Goal: Complete application form

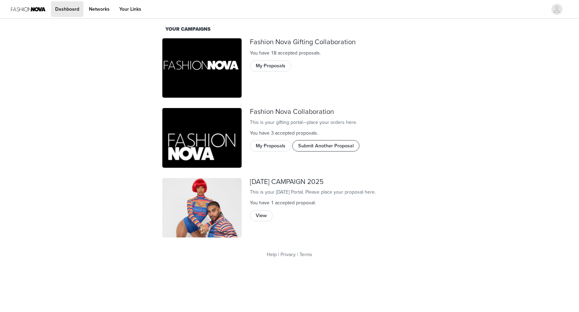
click at [318, 151] on button "Submit Another Proposal" at bounding box center [325, 145] width 67 height 11
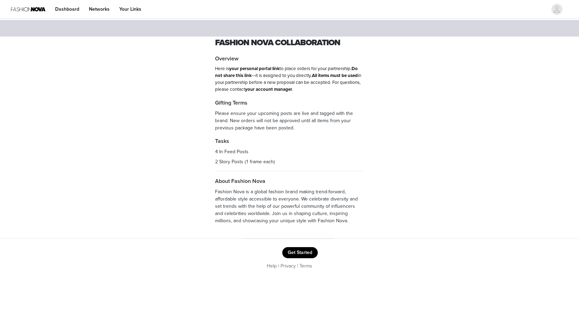
click at [298, 252] on button "Get Started" at bounding box center [300, 252] width 36 height 11
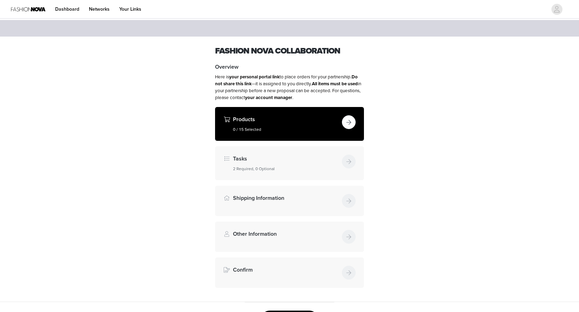
click at [302, 133] on div "Products 0 / 15 Selected" at bounding box center [289, 124] width 149 height 34
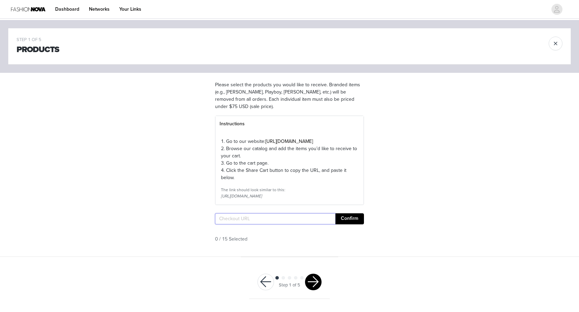
click at [263, 224] on input "text" at bounding box center [275, 218] width 120 height 11
paste input "[URL][DOMAIN_NAME]"
type input "[URL][DOMAIN_NAME]"
click at [353, 224] on button "Confirm" at bounding box center [349, 218] width 29 height 11
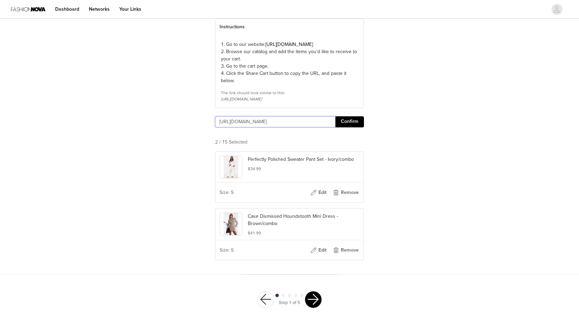
scroll to position [123, 0]
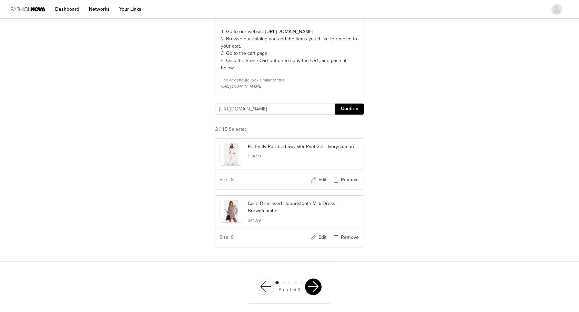
click at [315, 285] on button "button" at bounding box center [313, 286] width 17 height 17
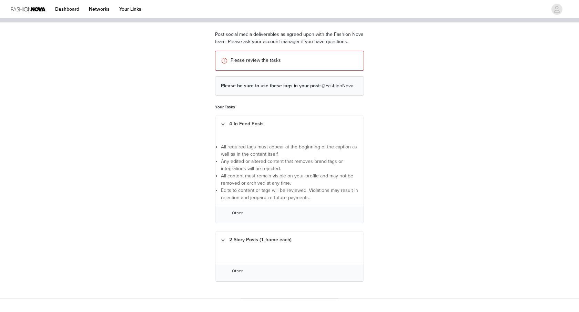
scroll to position [86, 0]
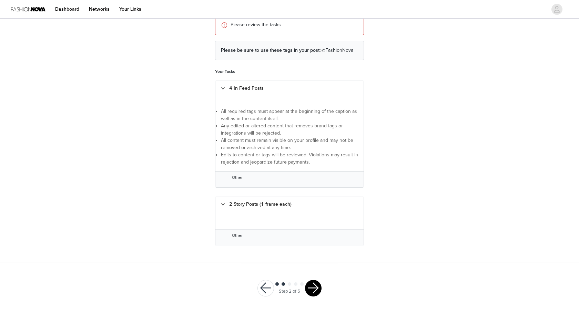
click at [315, 287] on button "button" at bounding box center [313, 288] width 17 height 17
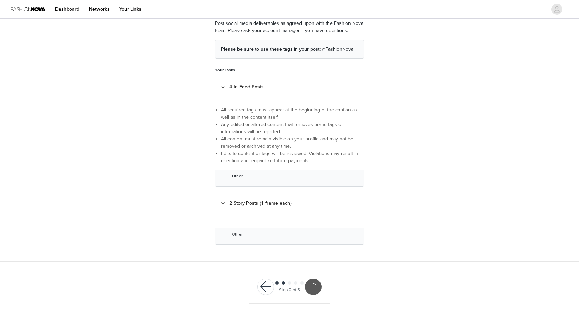
scroll to position [60, 0]
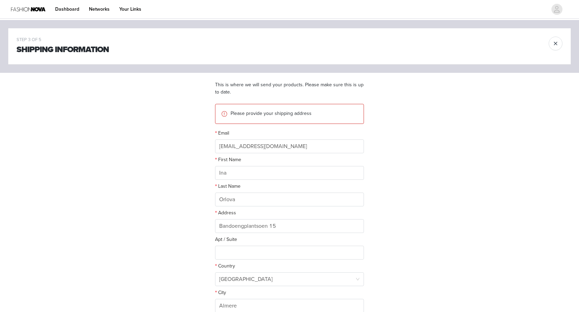
scroll to position [89, 0]
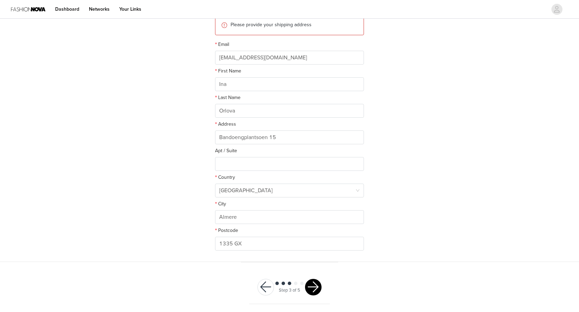
click at [312, 284] on button "button" at bounding box center [313, 287] width 17 height 17
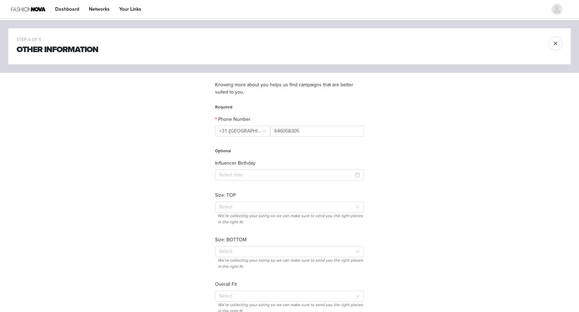
scroll to position [72, 0]
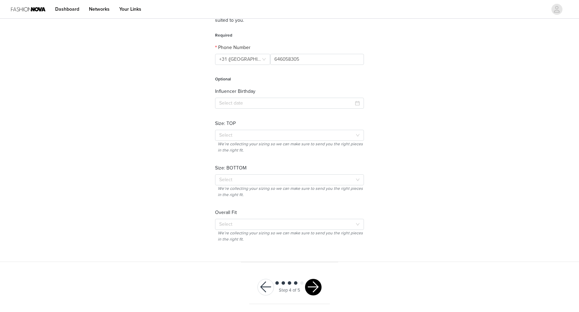
click at [314, 287] on button "button" at bounding box center [313, 287] width 17 height 17
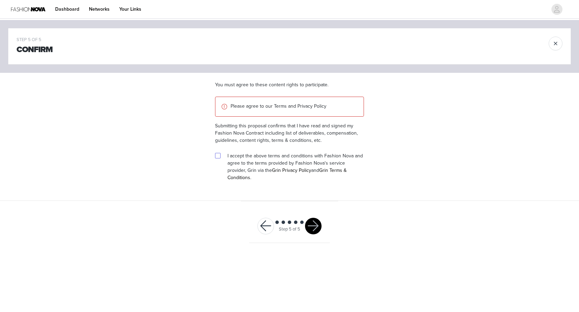
click at [217, 154] on input "checkbox" at bounding box center [217, 155] width 5 height 5
checkbox input "true"
click at [317, 218] on button "button" at bounding box center [313, 225] width 17 height 17
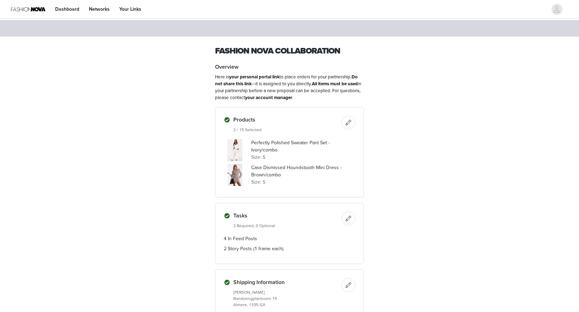
scroll to position [158, 0]
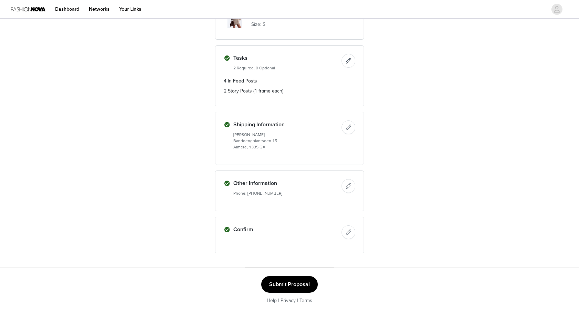
click at [292, 280] on button "Submit Proposal" at bounding box center [289, 284] width 57 height 17
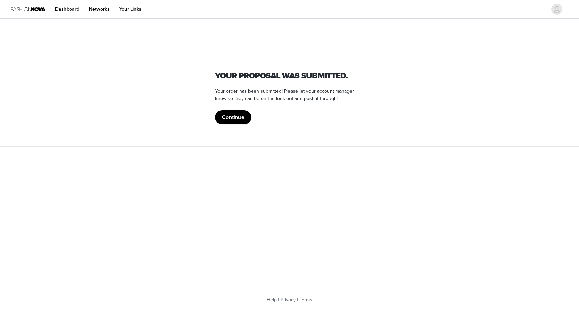
click at [233, 118] on button "Continue" at bounding box center [233, 117] width 36 height 14
